Goal: Obtain resource: Obtain resource

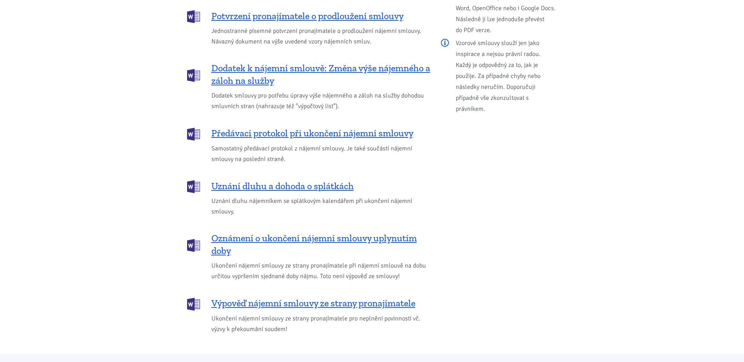
scroll to position [980, 0]
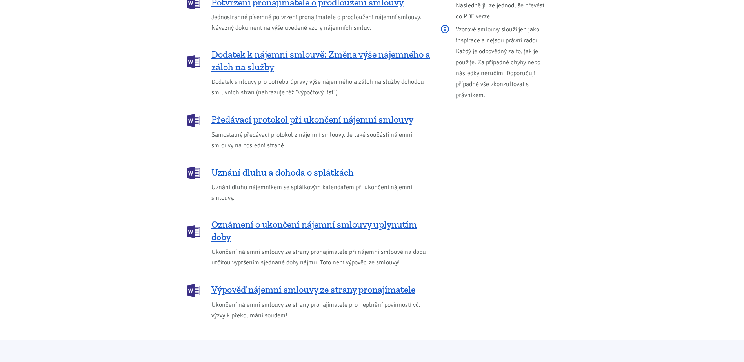
click at [287, 166] on span "Uznání dluhu a dohoda o splátkách" at bounding box center [282, 172] width 142 height 13
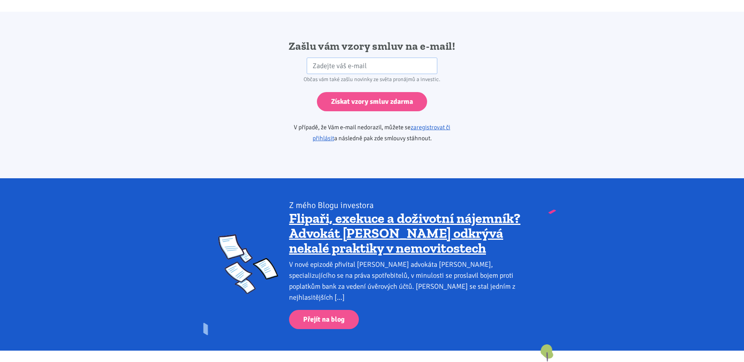
scroll to position [1310, 0]
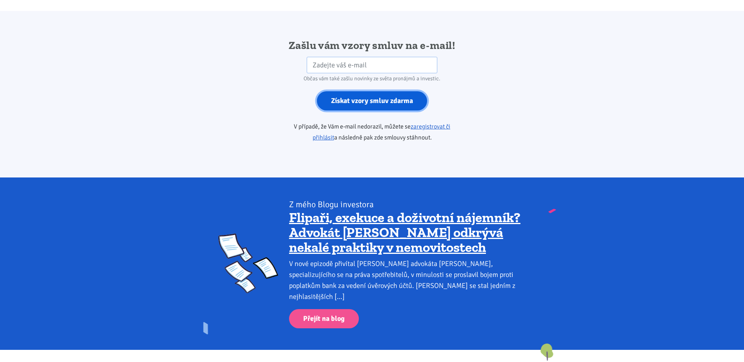
click at [363, 95] on input "Získat vzory smluv zdarma" at bounding box center [372, 100] width 110 height 19
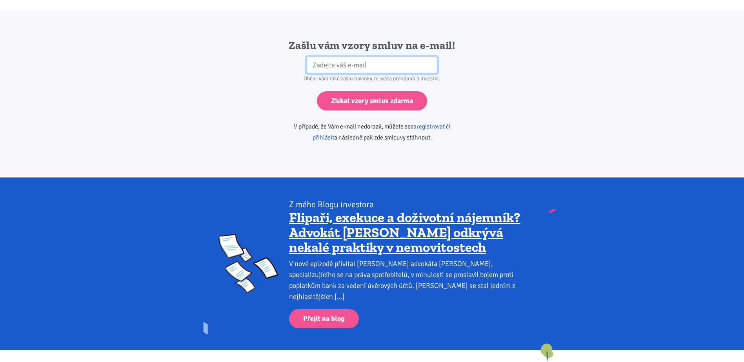
click at [349, 57] on input "email" at bounding box center [372, 65] width 131 height 17
type input "j.kleinova@centrum.cz"
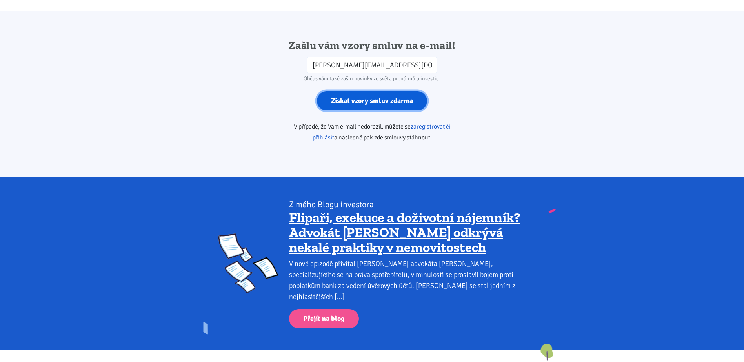
click at [354, 91] on input "Získat vzory smluv zdarma" at bounding box center [372, 100] width 110 height 19
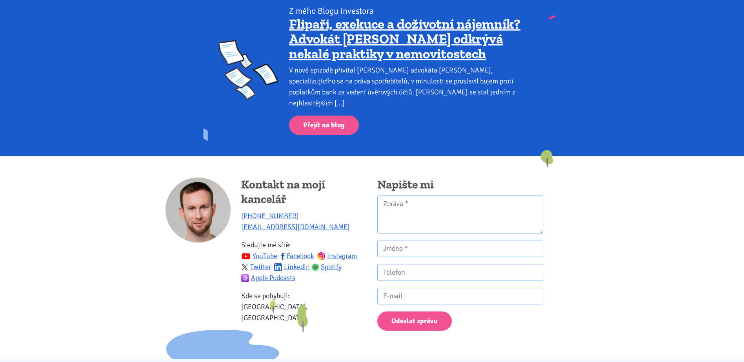
scroll to position [1519, 0]
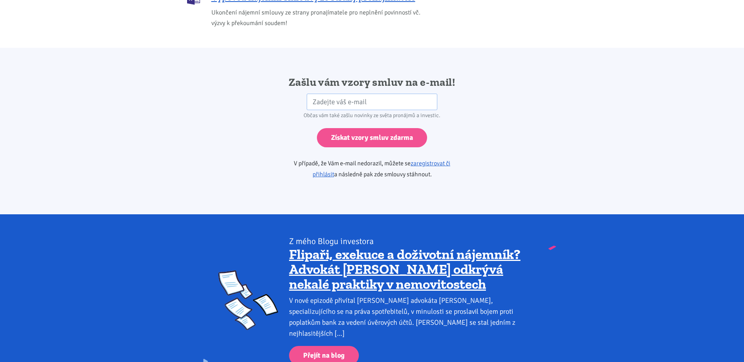
scroll to position [1310, 0]
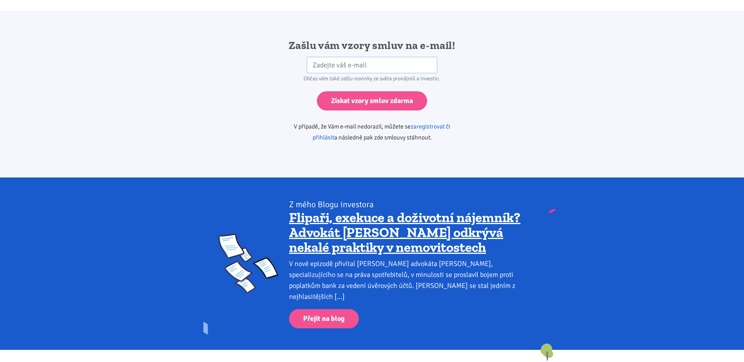
click at [425, 123] on link "zaregistrovat či přihlásit" at bounding box center [381, 132] width 138 height 19
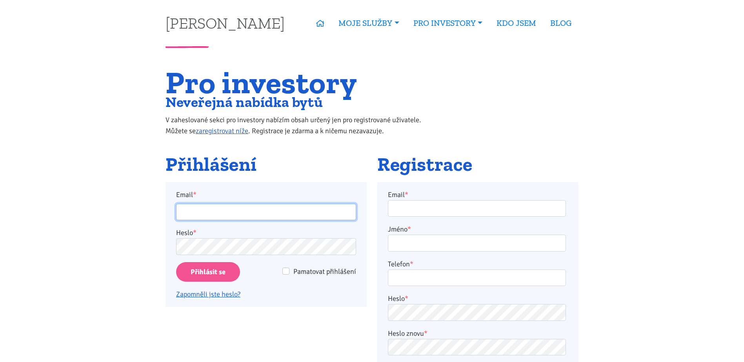
click at [245, 204] on input "Email *" at bounding box center [266, 212] width 180 height 17
type input "[EMAIL_ADDRESS][DOMAIN_NAME]"
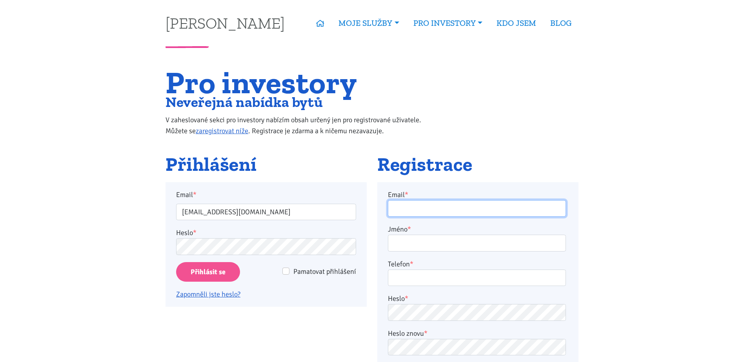
click at [407, 210] on input "Email *" at bounding box center [477, 208] width 178 height 17
type input "[EMAIL_ADDRESS][DOMAIN_NAME]"
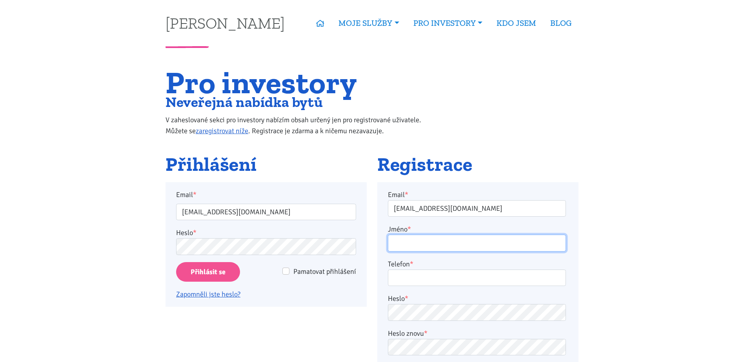
click at [416, 242] on input "Jméno *" at bounding box center [477, 243] width 178 height 17
type input "[PERSON_NAME]"
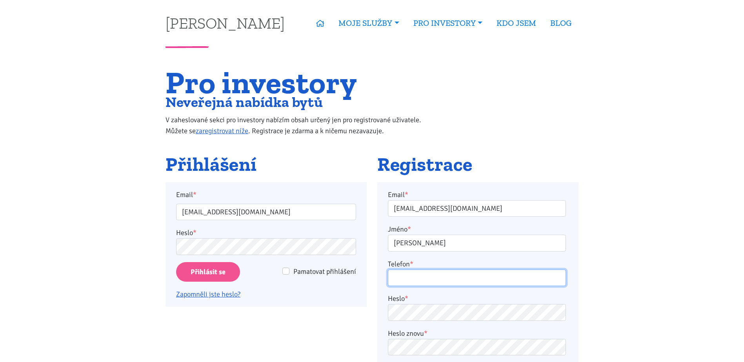
click at [410, 282] on input "Telefon *" at bounding box center [477, 278] width 178 height 17
type input "724058111"
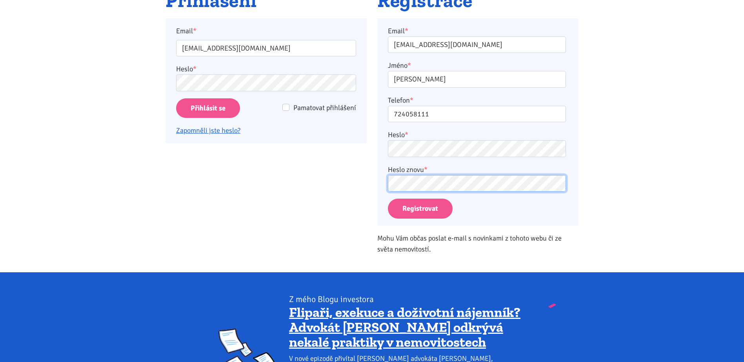
scroll to position [196, 0]
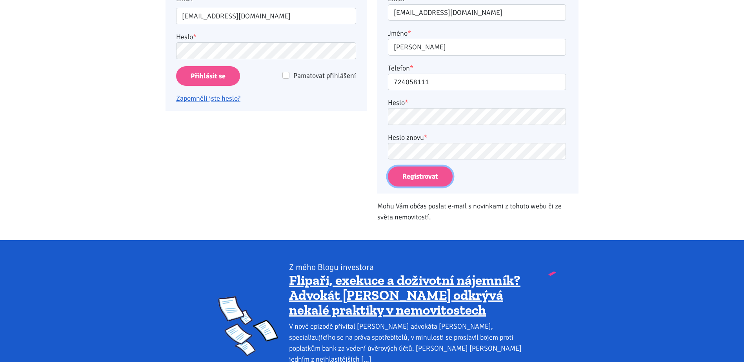
click at [418, 173] on button "Registrovat" at bounding box center [420, 177] width 65 height 20
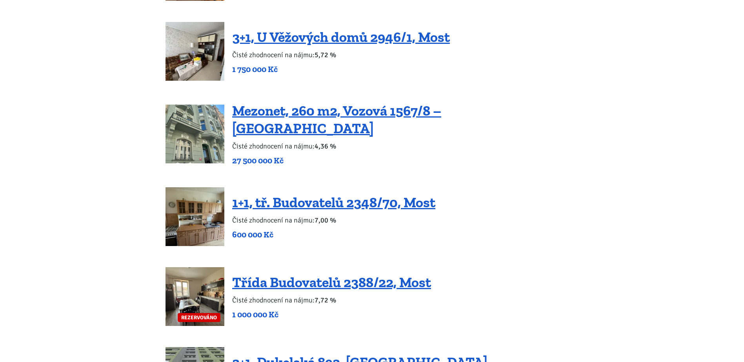
scroll to position [1372, 0]
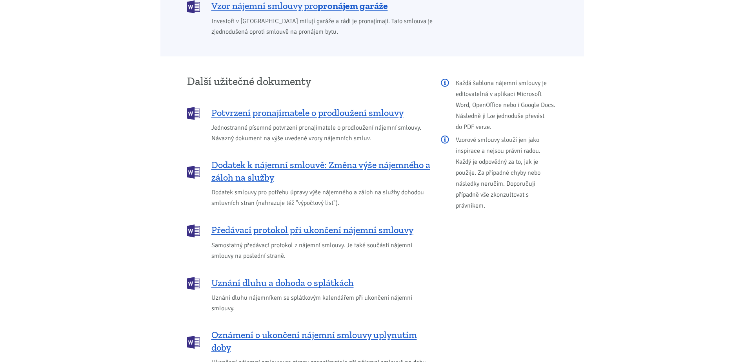
scroll to position [721, 0]
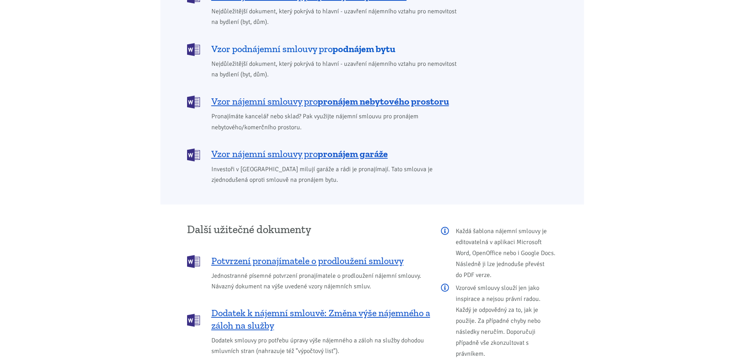
click at [320, 43] on span "Vzor podnájemní smlouvy pro podnájem bytu" at bounding box center [303, 49] width 184 height 13
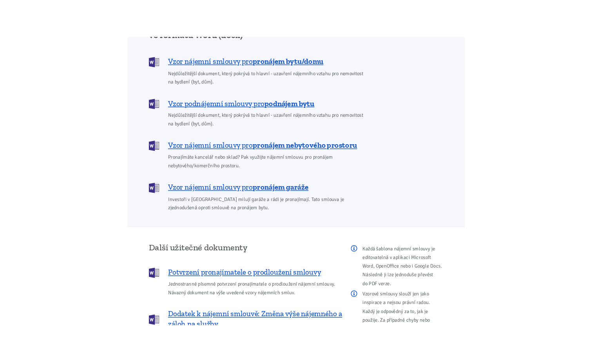
scroll to position [565, 0]
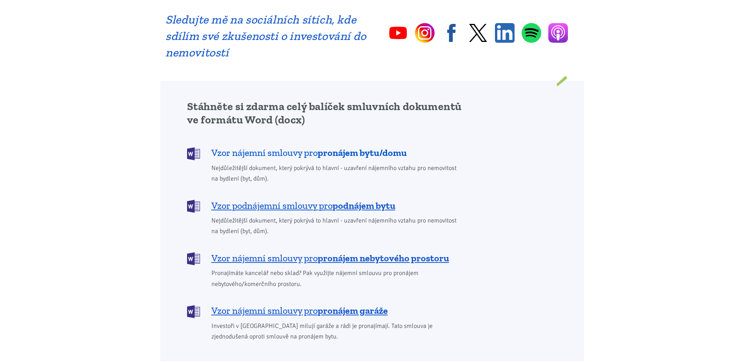
click at [301, 147] on span "Vzor nájemní smlouvy pro pronájem bytu/domu" at bounding box center [308, 153] width 195 height 13
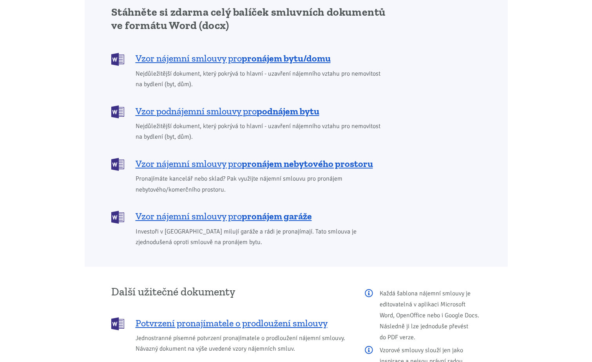
scroll to position [643, 0]
